Goal: Information Seeking & Learning: Check status

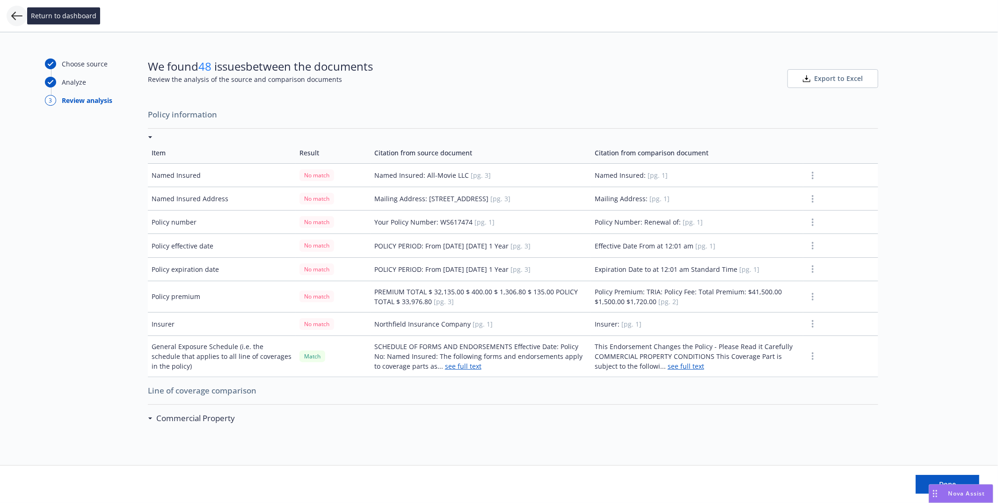
click at [11, 19] on icon at bounding box center [16, 15] width 11 height 11
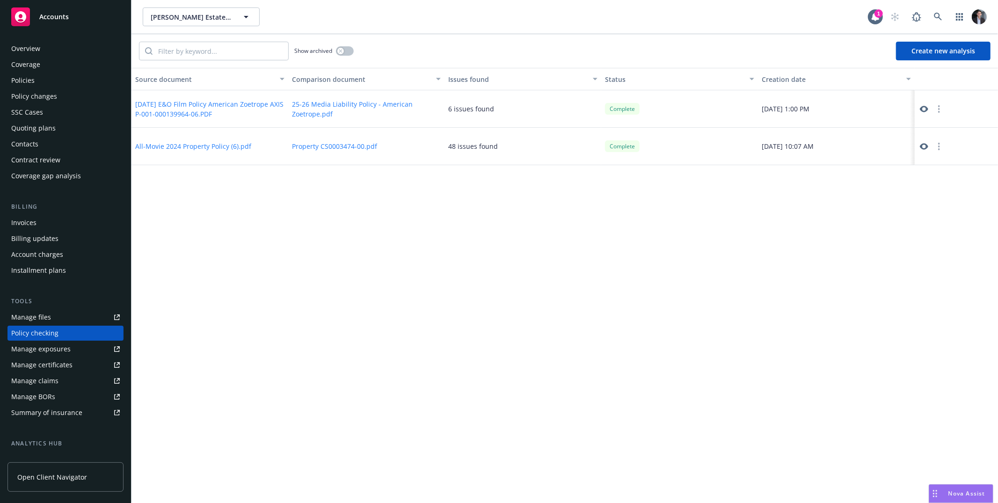
click at [44, 62] on div "Coverage" at bounding box center [65, 64] width 109 height 15
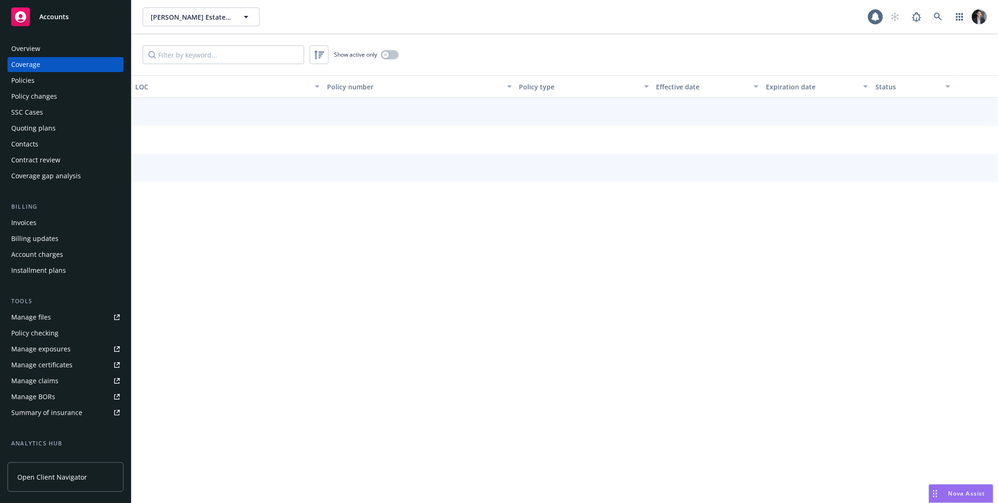
click at [53, 51] on div "Overview" at bounding box center [65, 48] width 109 height 15
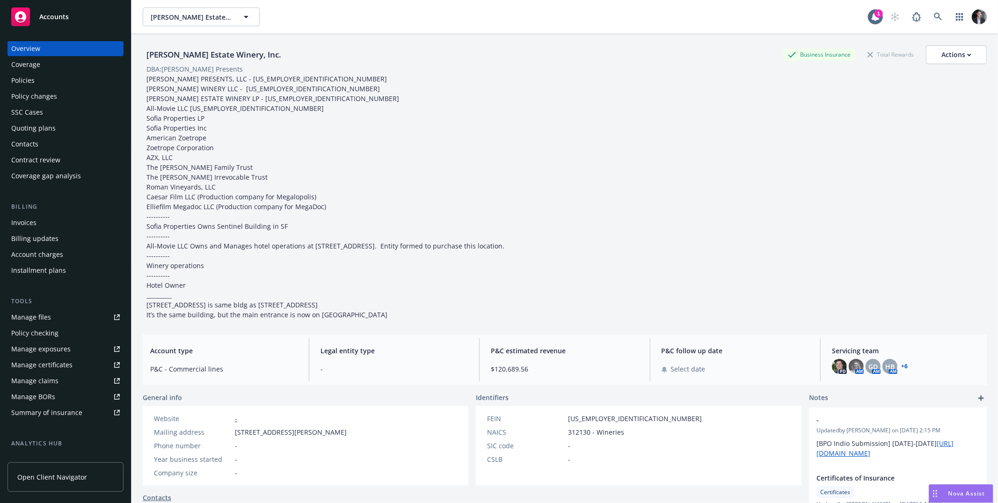
click at [31, 7] on div "Accounts" at bounding box center [65, 16] width 109 height 19
